Goal: Information Seeking & Learning: Learn about a topic

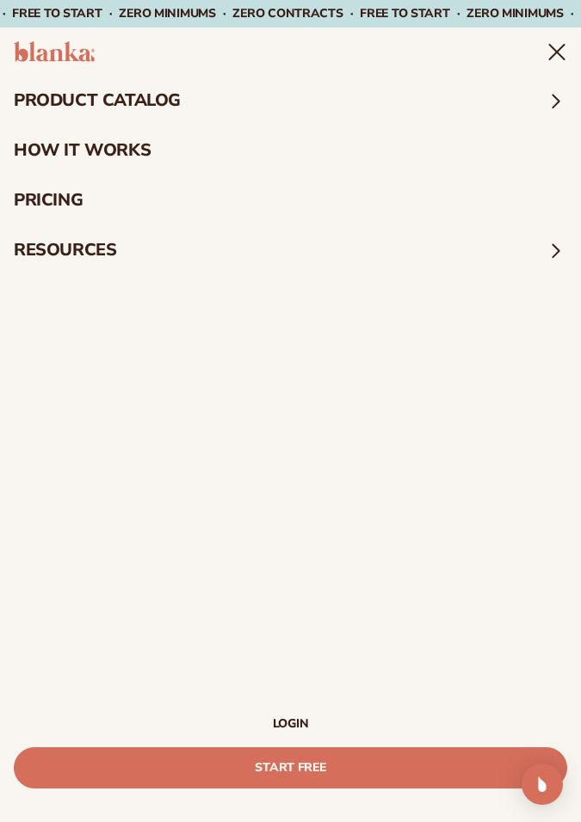
click at [267, 244] on summary "resources" at bounding box center [290, 250] width 581 height 50
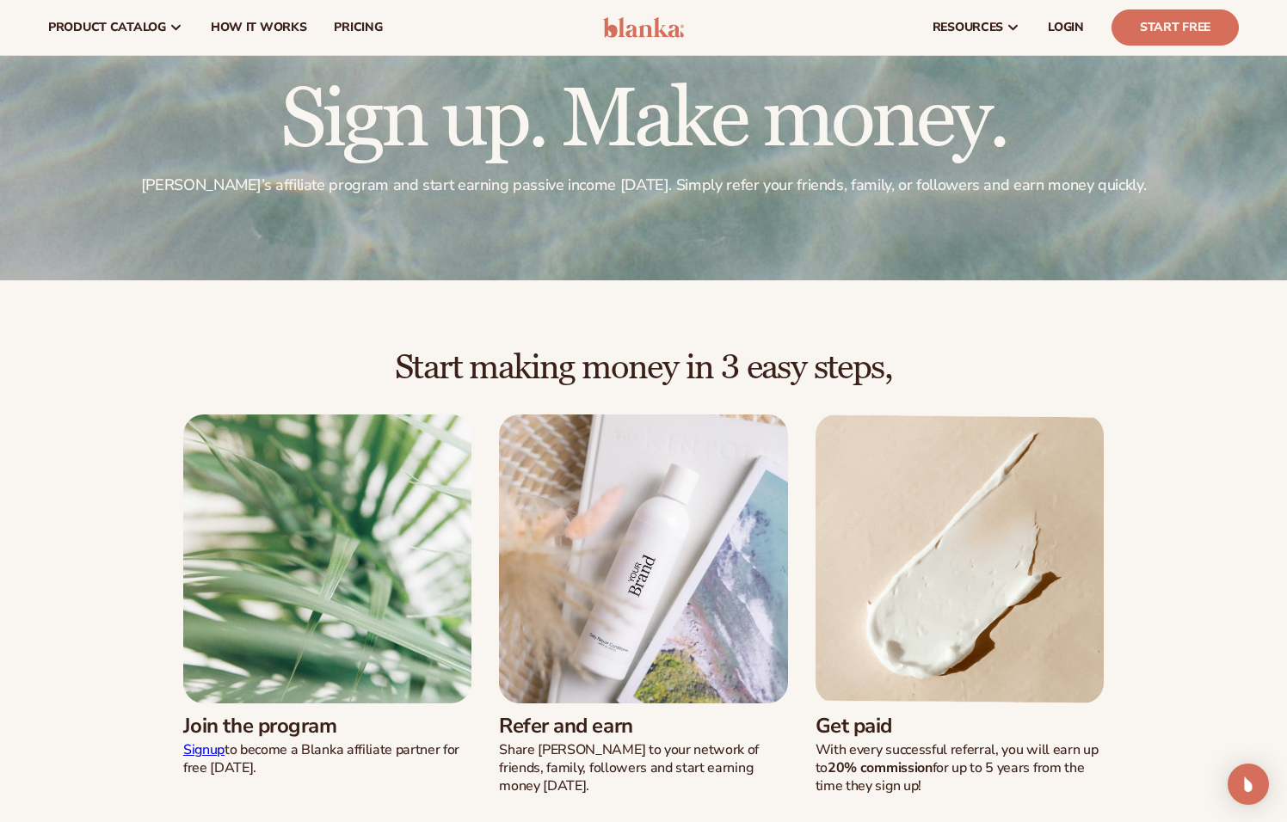
scroll to position [172, 0]
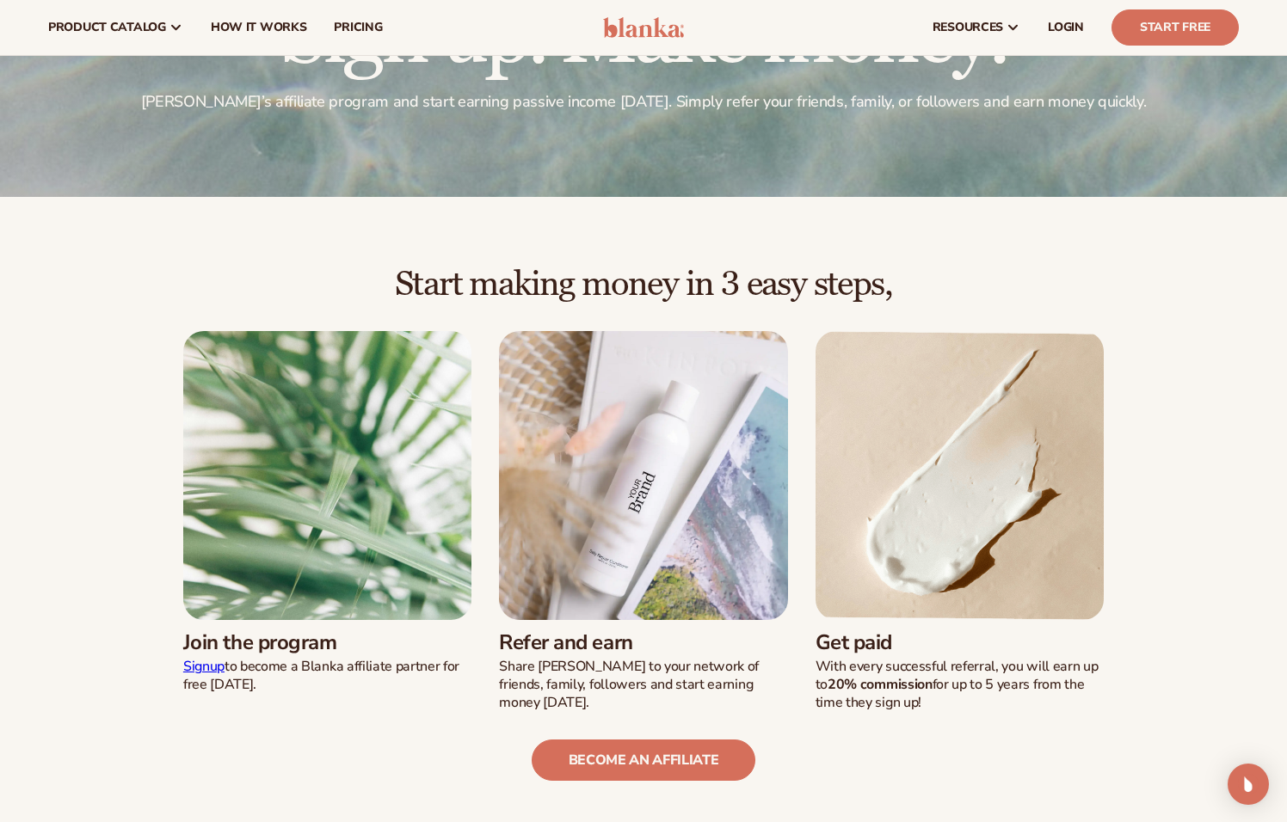
click at [194, 664] on link "Signup" at bounding box center [203, 666] width 41 height 19
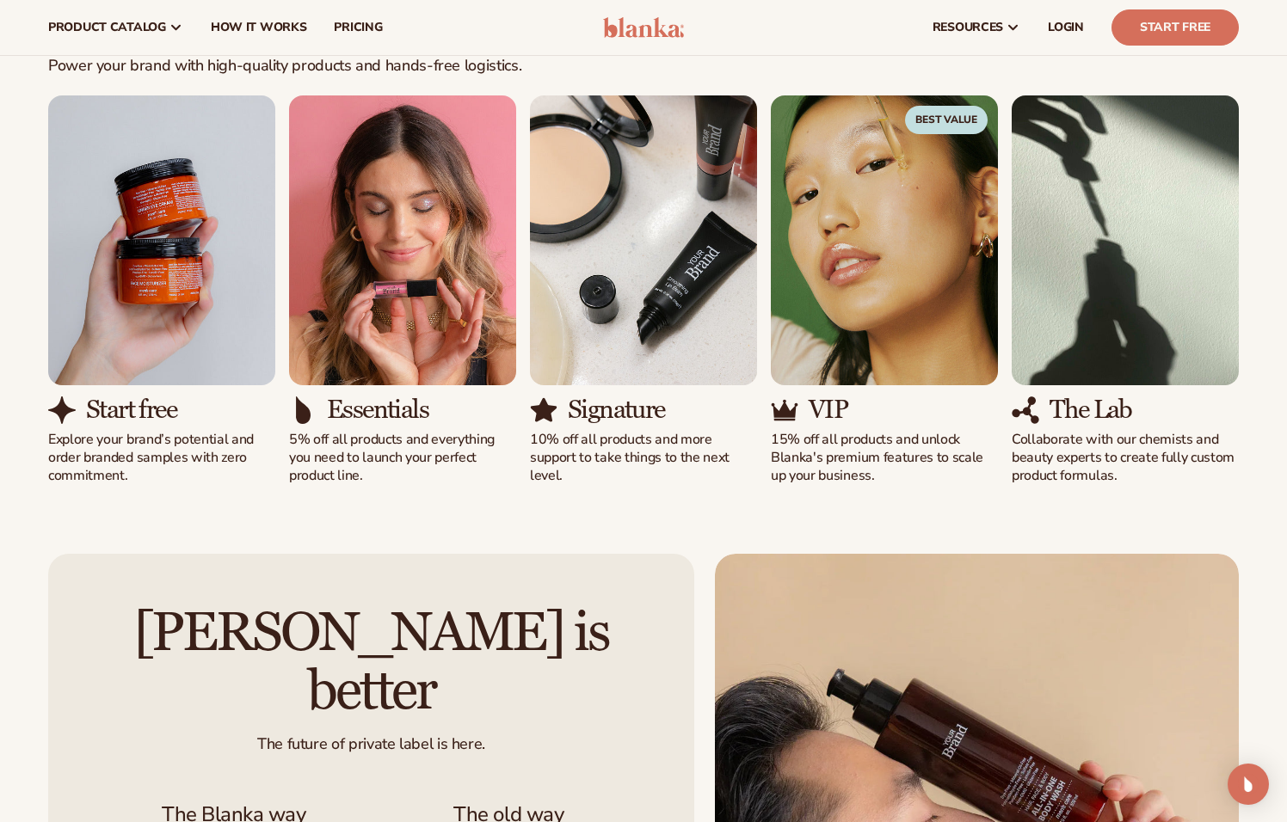
scroll to position [1634, 0]
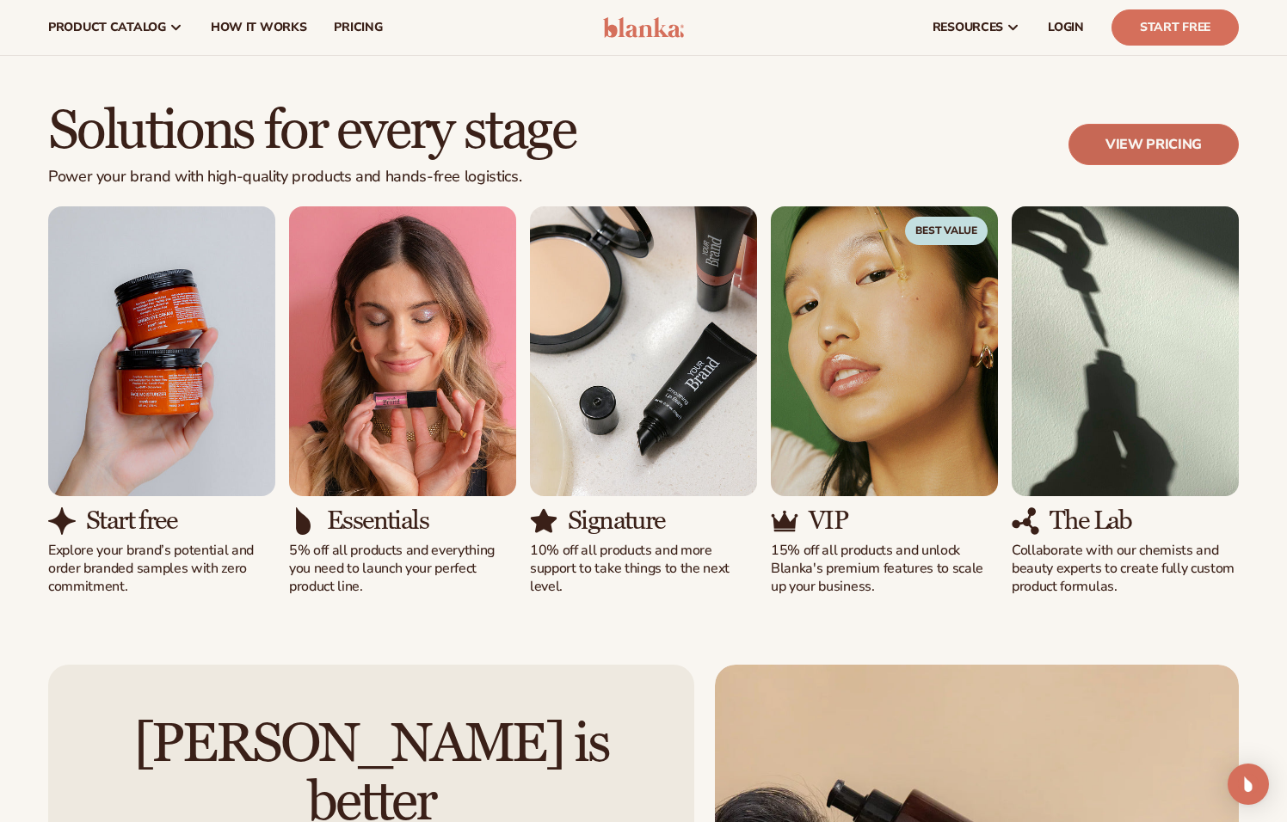
click at [580, 124] on link "View pricing" at bounding box center [1153, 144] width 170 height 41
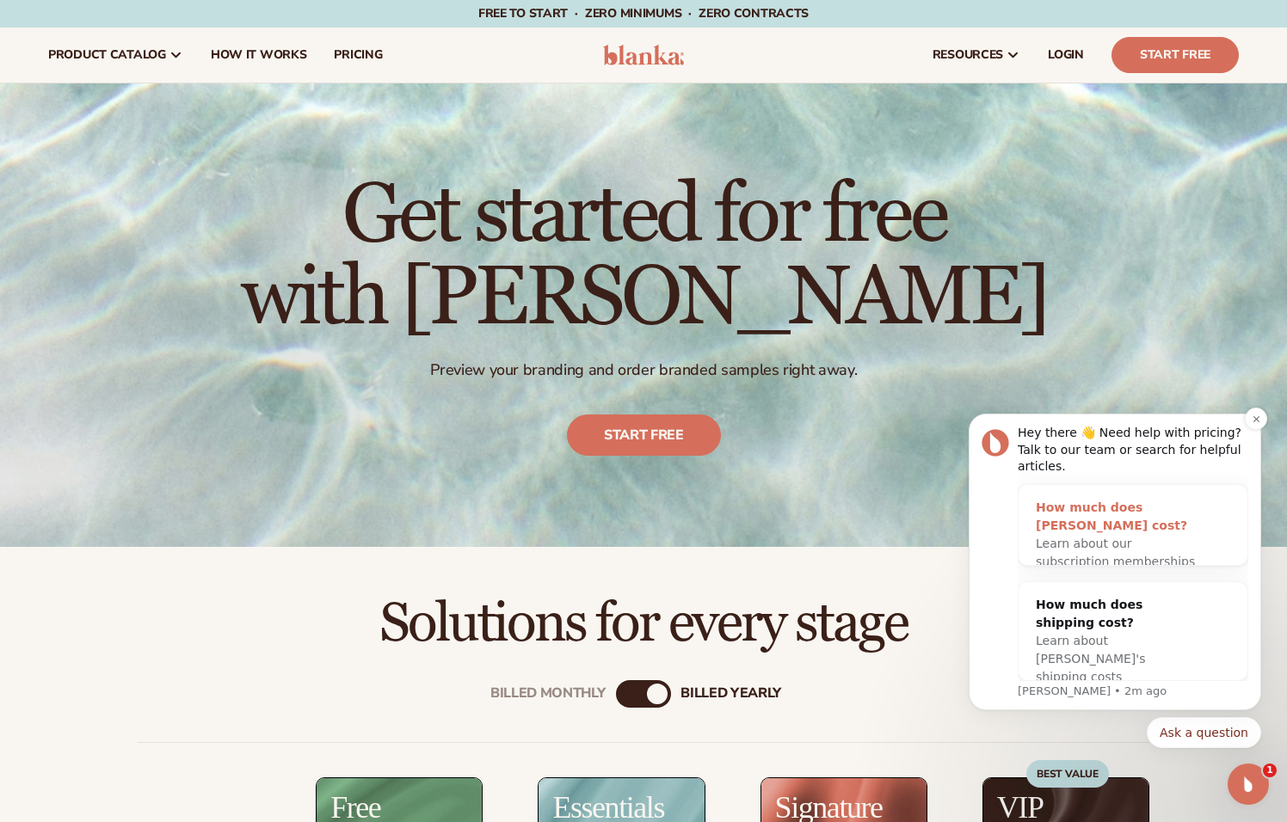
click at [1111, 535] on div "Learn about our subscription memberships" at bounding box center [1116, 553] width 160 height 36
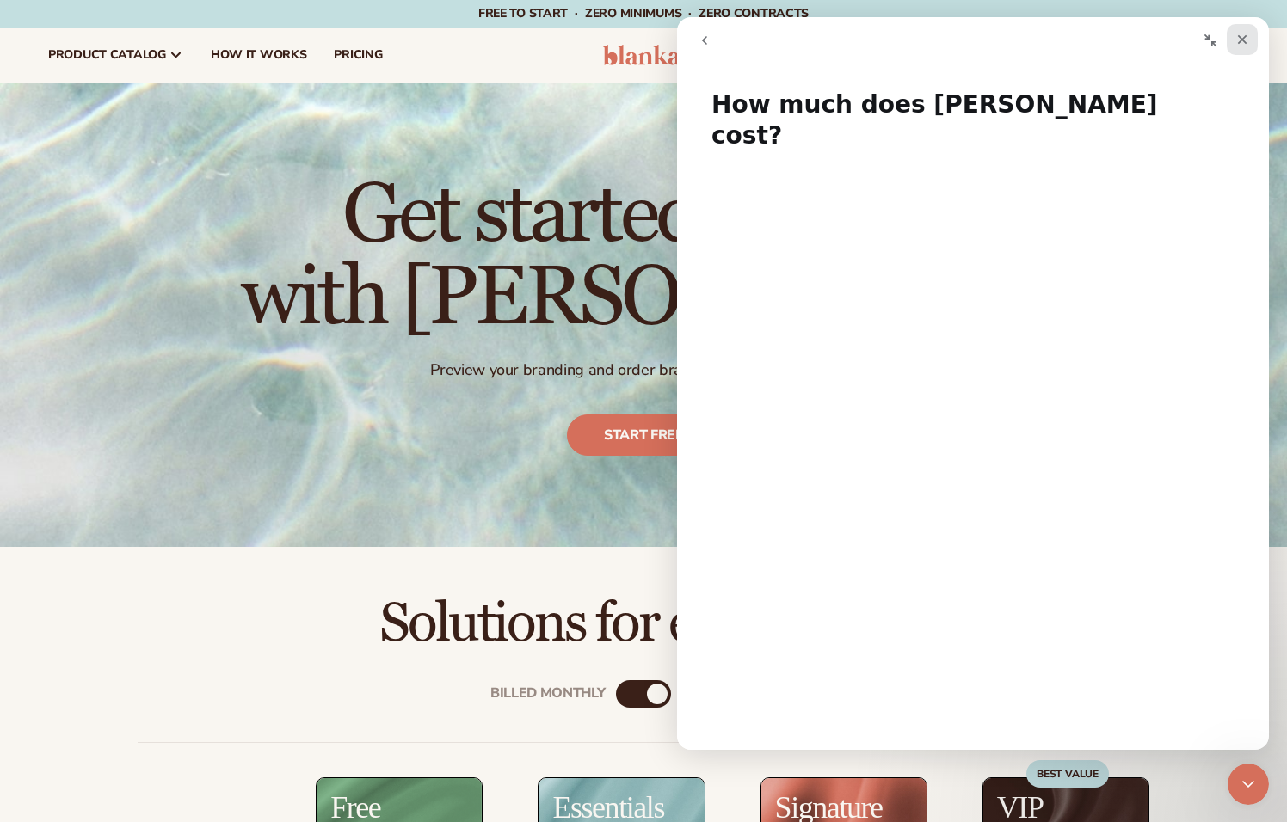
click at [1240, 39] on icon "Close" at bounding box center [1242, 39] width 9 height 9
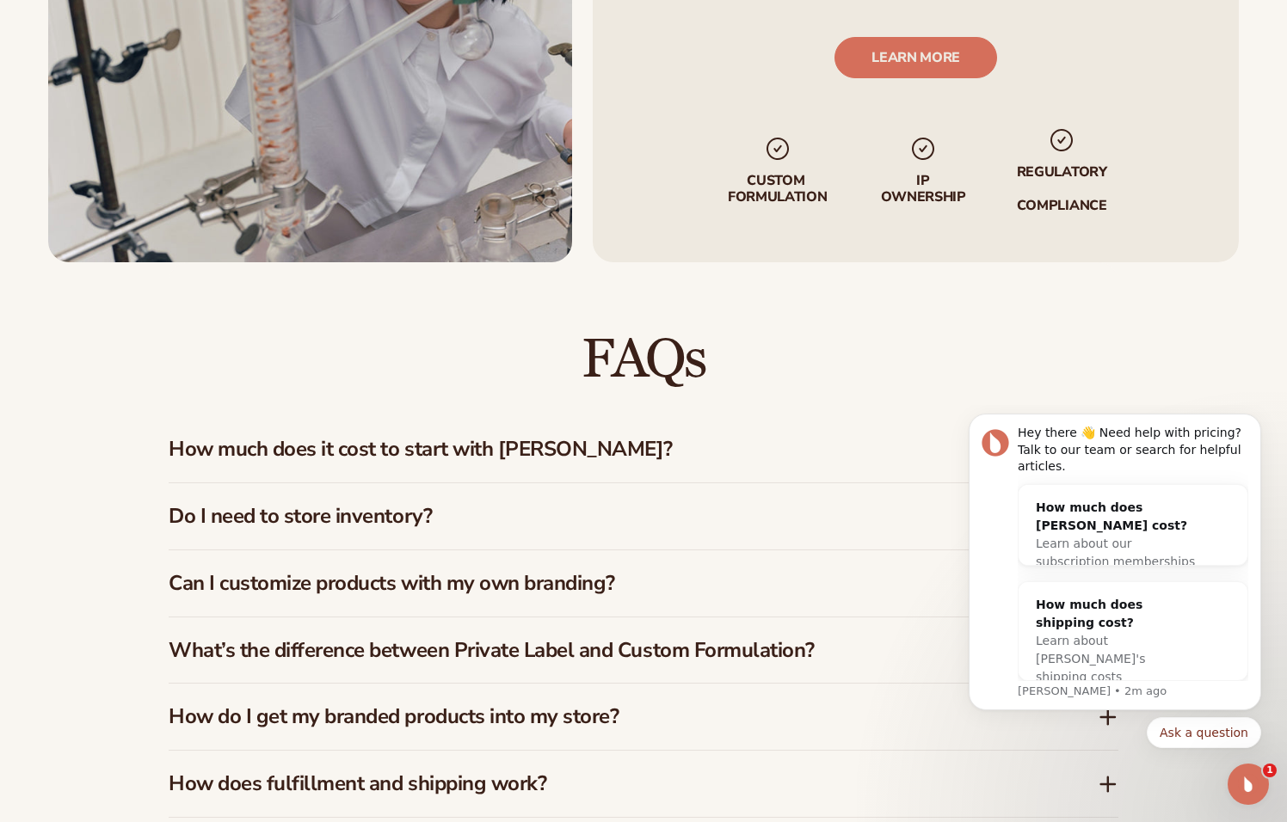
scroll to position [2236, 0]
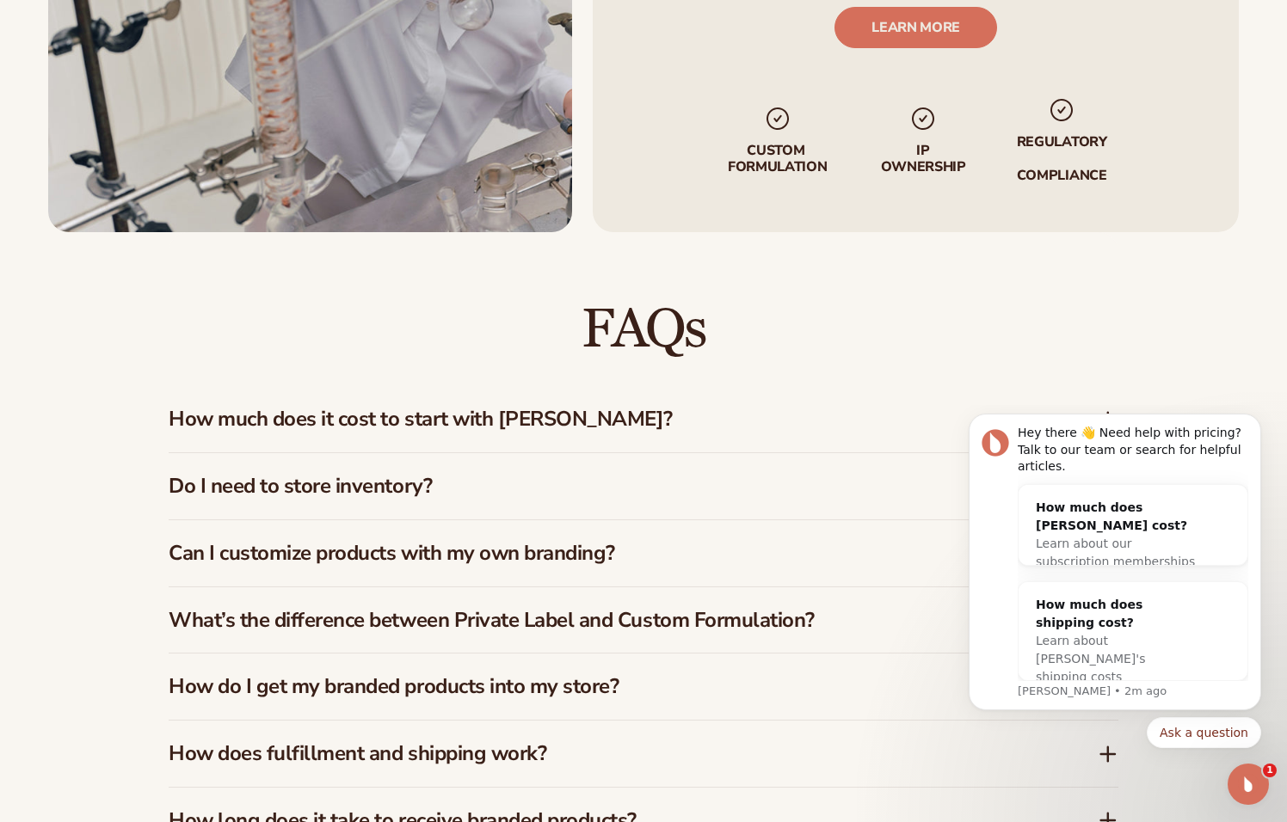
click at [575, 561] on h3 "Can I customize products with my own branding?" at bounding box center [607, 553] width 877 height 25
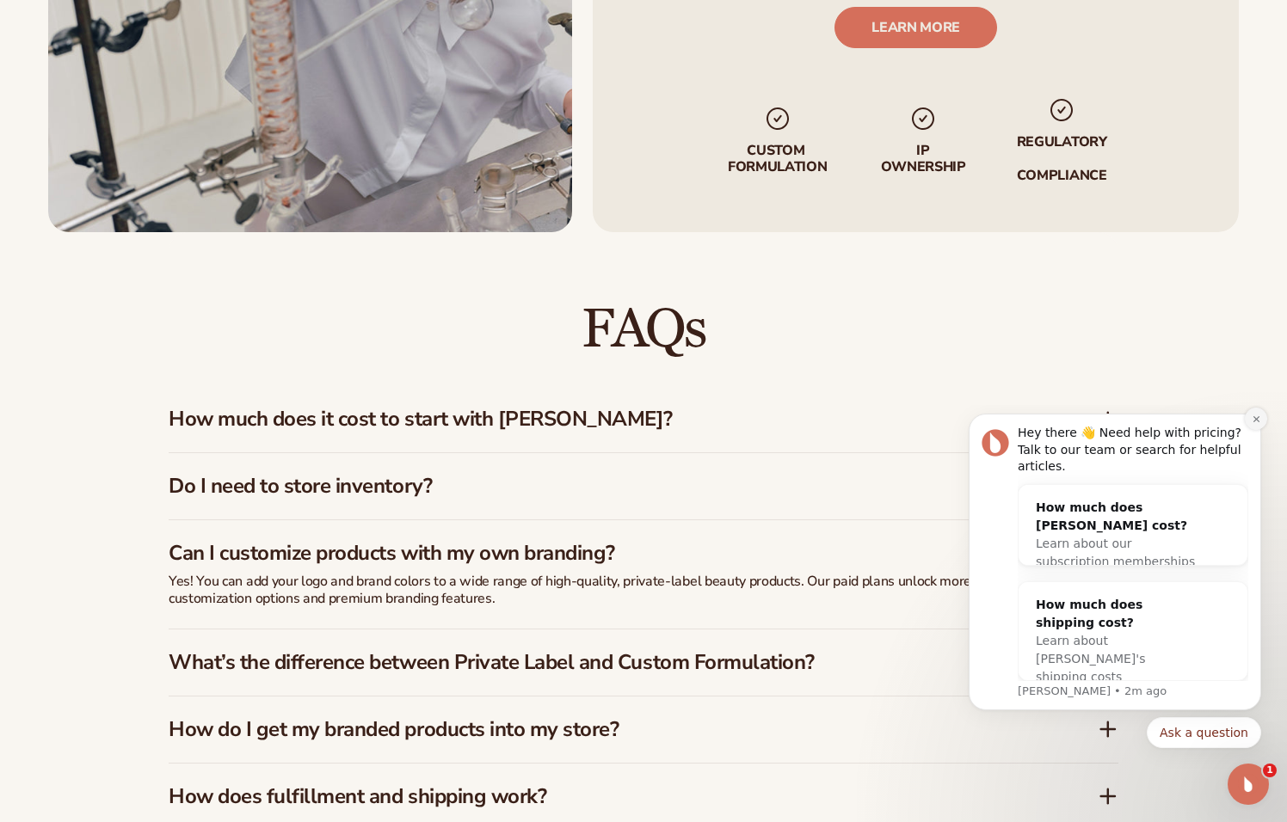
click at [1250, 430] on button "Dismiss notification" at bounding box center [1256, 419] width 22 height 22
